Goal: Information Seeking & Learning: Learn about a topic

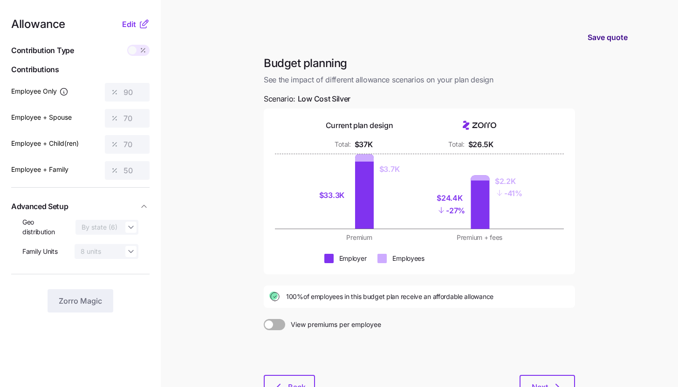
click at [602, 33] on span "Save quote" at bounding box center [607, 37] width 40 height 11
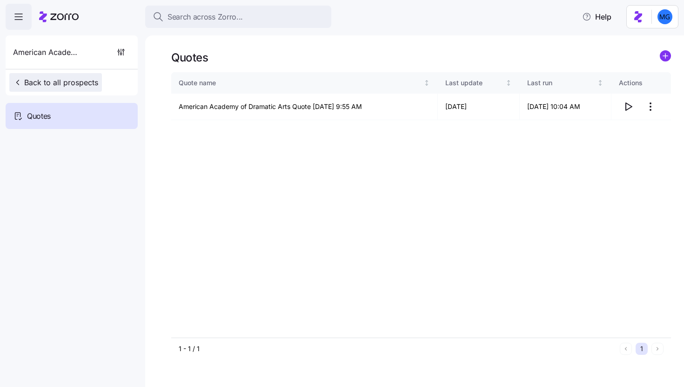
click at [72, 85] on span "Back to all prospects" at bounding box center [55, 82] width 85 height 11
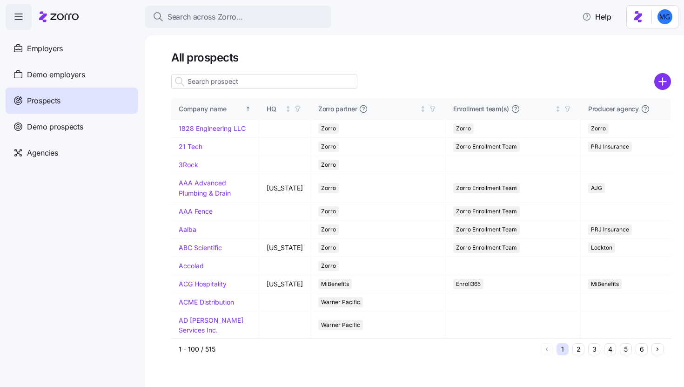
click at [286, 83] on input at bounding box center [264, 81] width 186 height 15
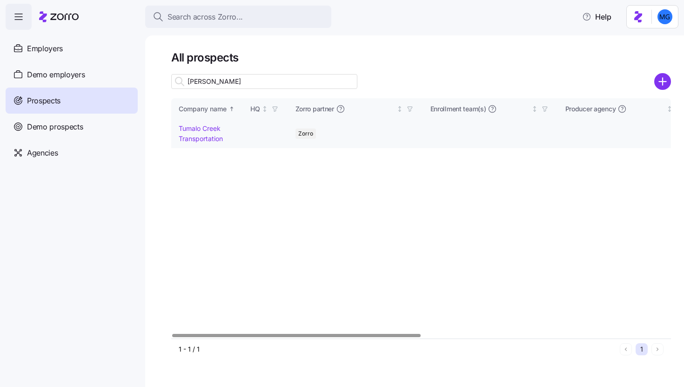
type input "tuma"
click at [199, 136] on link "Tumalo Creek Transportation" at bounding box center [201, 133] width 44 height 18
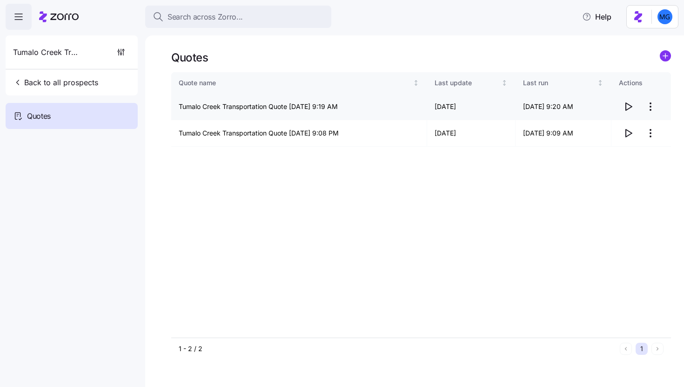
click at [629, 107] on icon "button" at bounding box center [628, 106] width 11 height 11
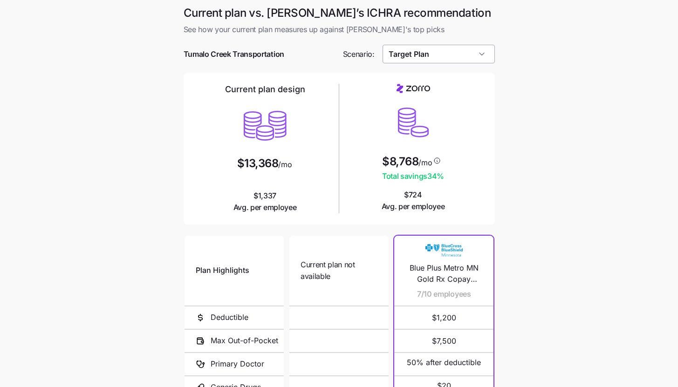
click at [474, 53] on input "Target Plan" at bounding box center [438, 54] width 112 height 19
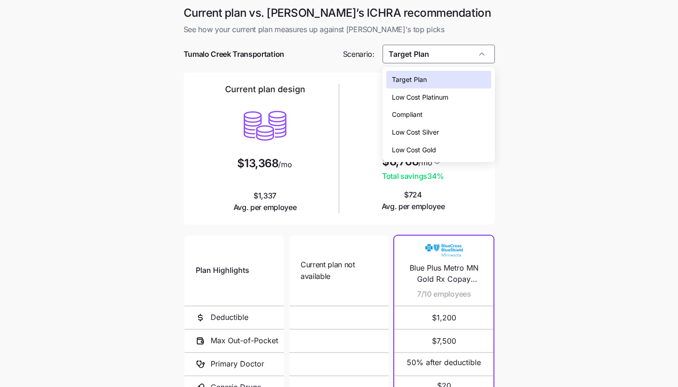
click at [404, 129] on span "Low Cost Silver" at bounding box center [415, 132] width 47 height 10
type input "Low Cost Silver"
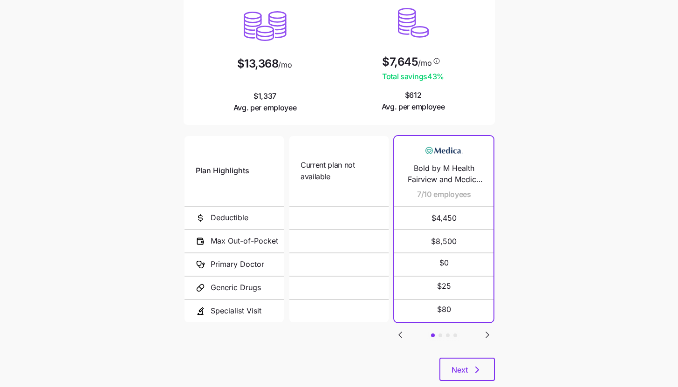
scroll to position [121, 0]
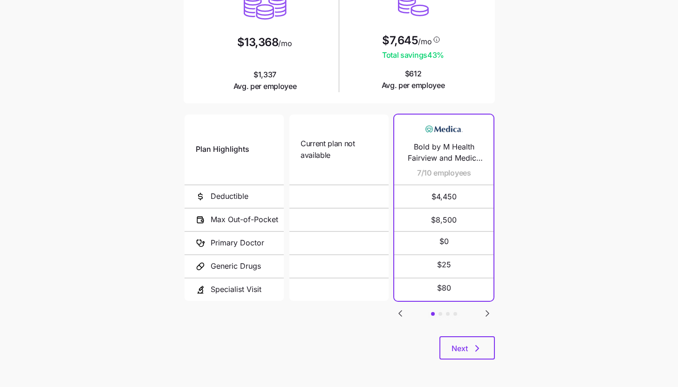
click at [468, 361] on div "Current plan vs. Zorro’s ICHRA recommendation See how your current plan measure…" at bounding box center [339, 128] width 326 height 486
click at [468, 353] on span "Next" at bounding box center [466, 348] width 31 height 11
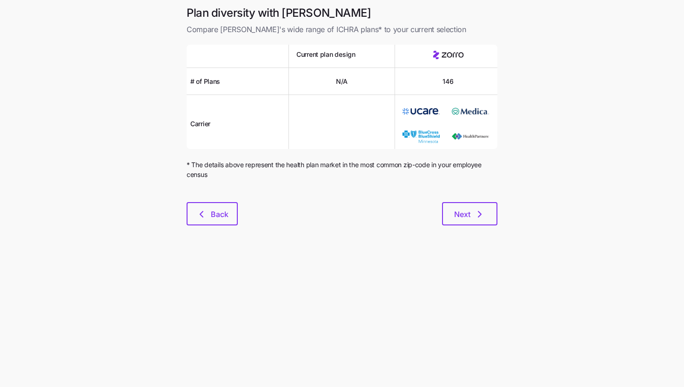
click at [485, 226] on div "Plan diversity with Zorro Compare Zorro's wide range of ICHRA plans* to your cu…" at bounding box center [342, 121] width 326 height 231
click at [481, 220] on button "Next" at bounding box center [469, 213] width 55 height 23
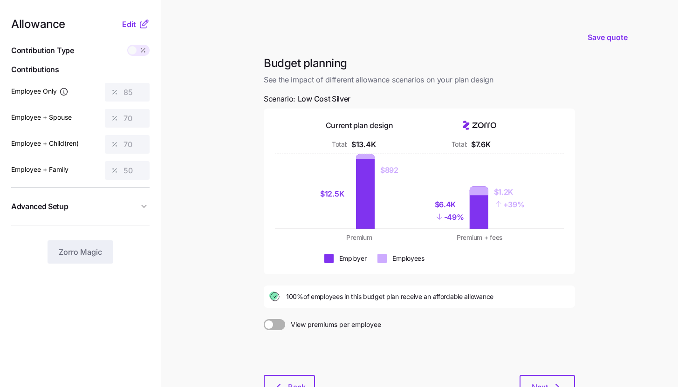
click at [308, 373] on div at bounding box center [419, 352] width 311 height 45
click at [306, 376] on button "Back" at bounding box center [289, 386] width 51 height 23
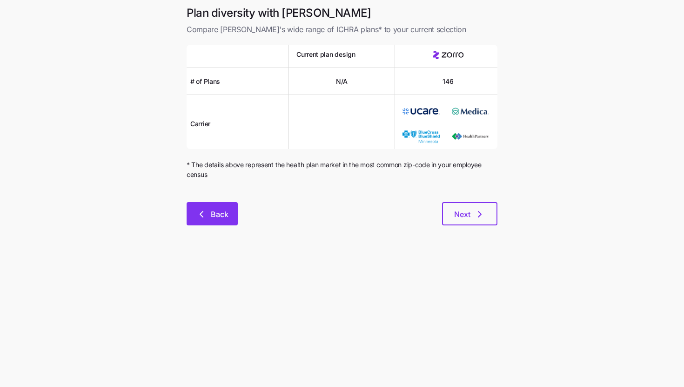
click at [225, 206] on button "Back" at bounding box center [212, 213] width 51 height 23
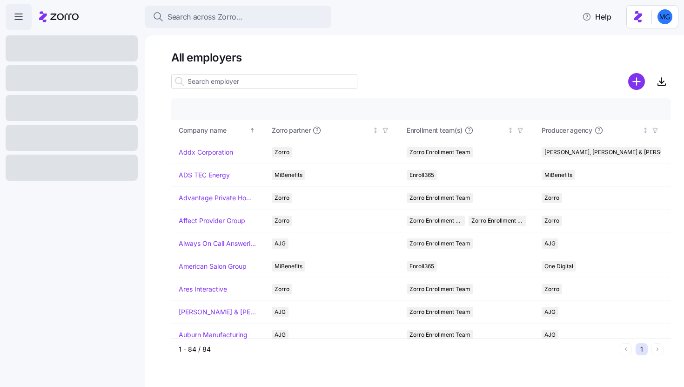
click at [283, 81] on input at bounding box center [264, 81] width 186 height 15
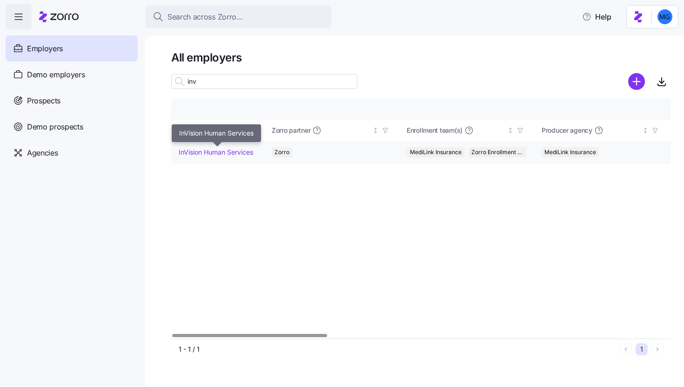
type input "inv"
click at [222, 155] on link "InVision Human Services" at bounding box center [216, 152] width 75 height 9
